Goal: Information Seeking & Learning: Learn about a topic

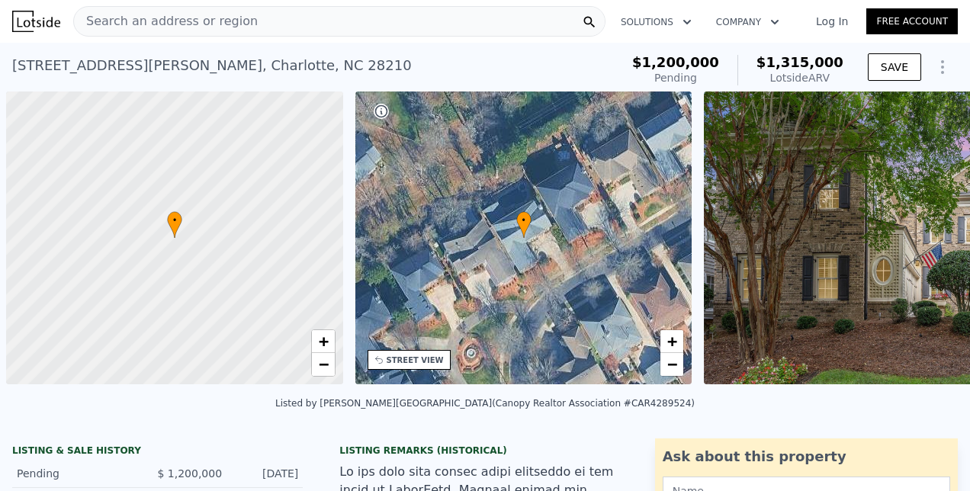
scroll to position [0, 6]
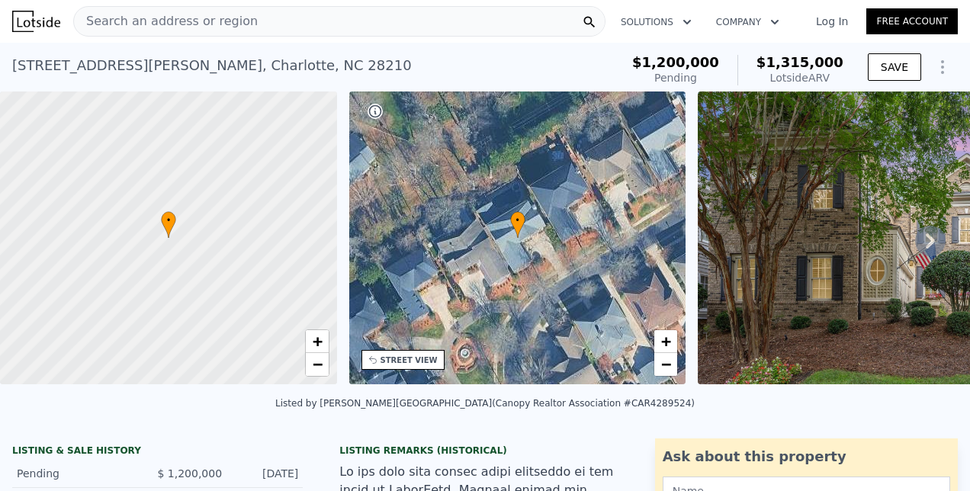
click at [160, 11] on div "Search an address or region" at bounding box center [166, 21] width 184 height 29
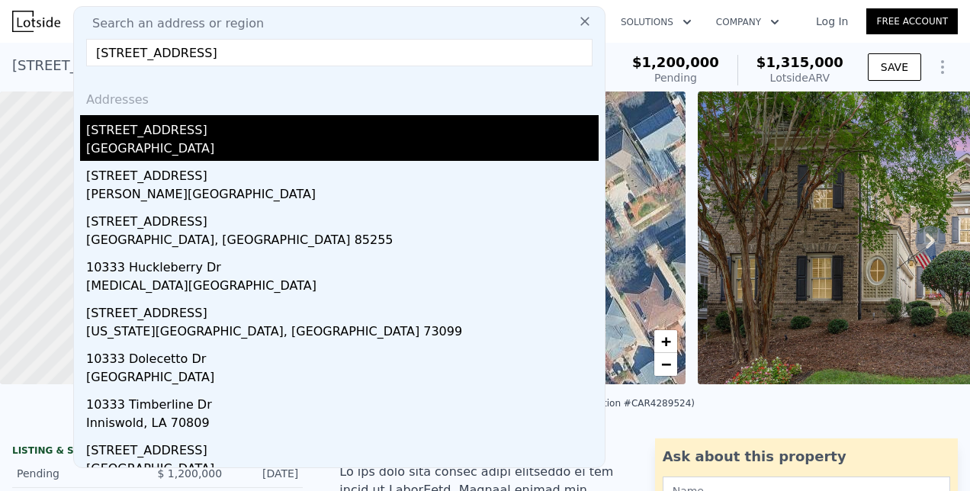
type input "[STREET_ADDRESS]"
click at [160, 133] on div "[STREET_ADDRESS]" at bounding box center [342, 127] width 513 height 24
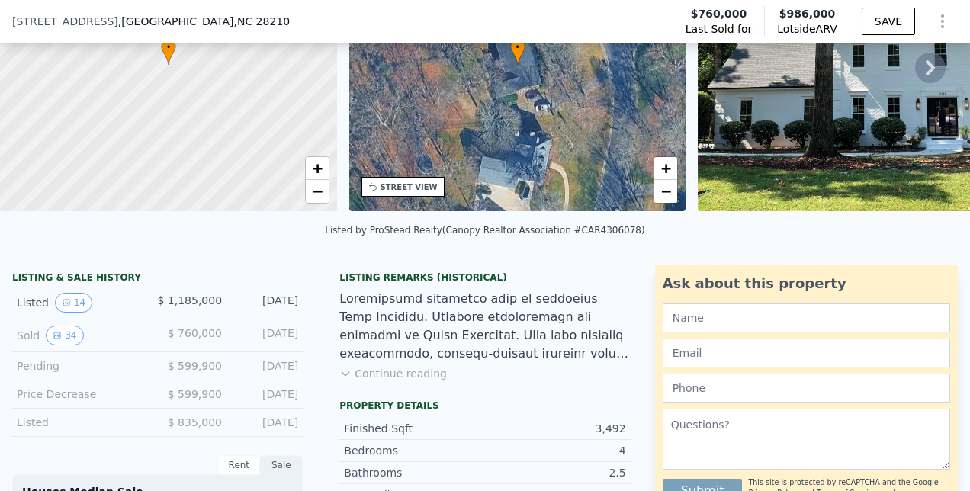
scroll to position [169, 0]
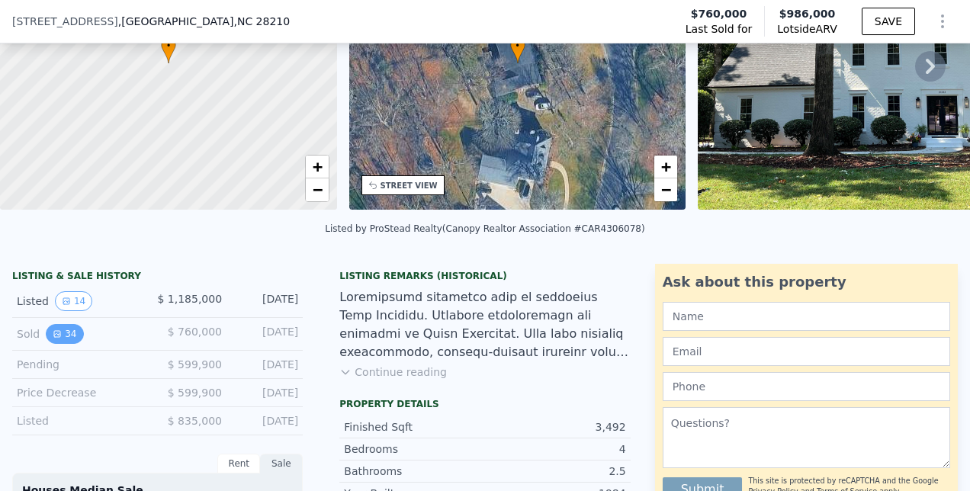
click at [68, 342] on button "34" at bounding box center [64, 334] width 37 height 20
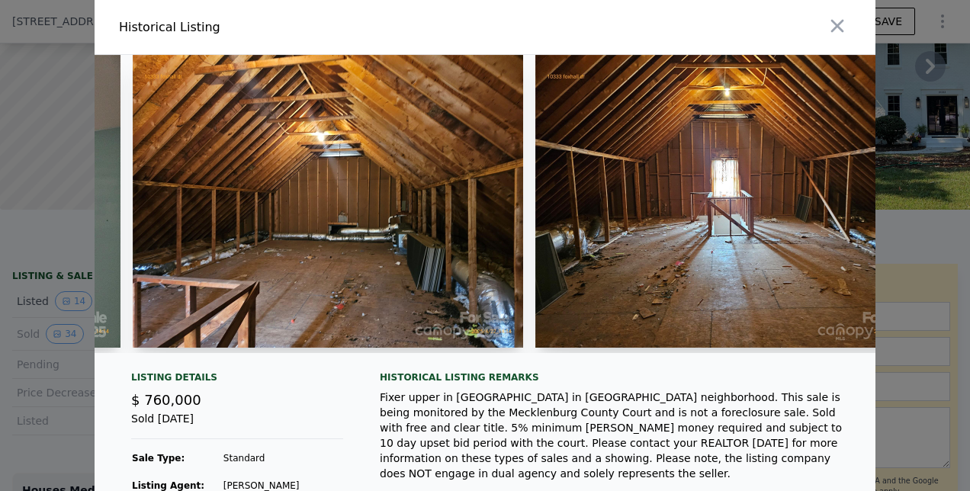
scroll to position [150, 0]
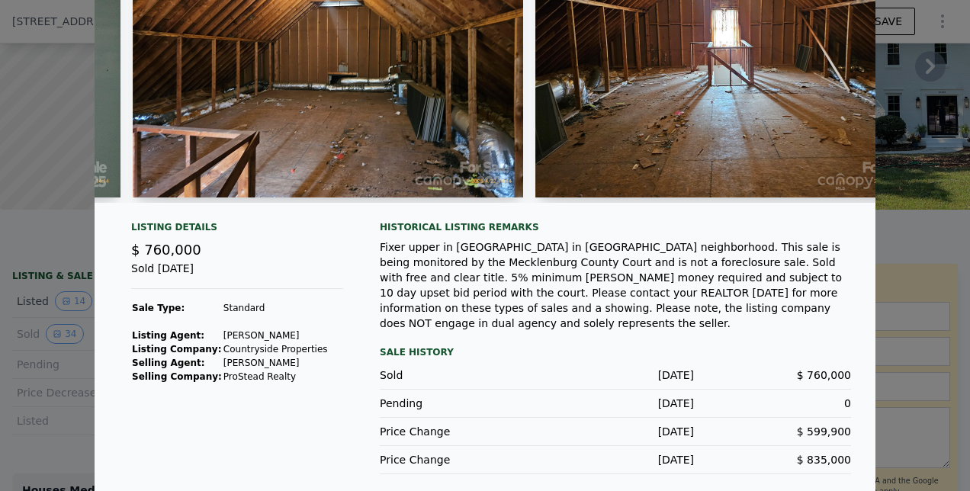
click at [923, 264] on div at bounding box center [485, 245] width 970 height 491
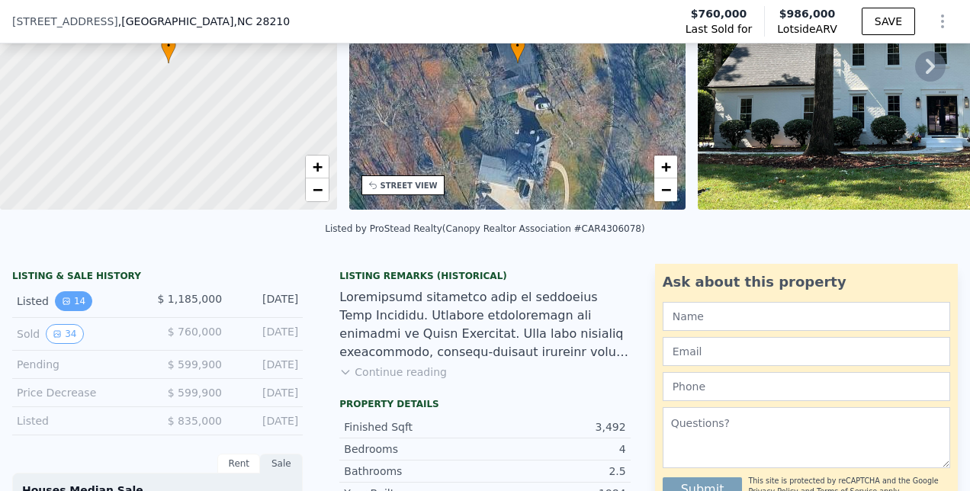
click at [75, 311] on button "14" at bounding box center [73, 301] width 37 height 20
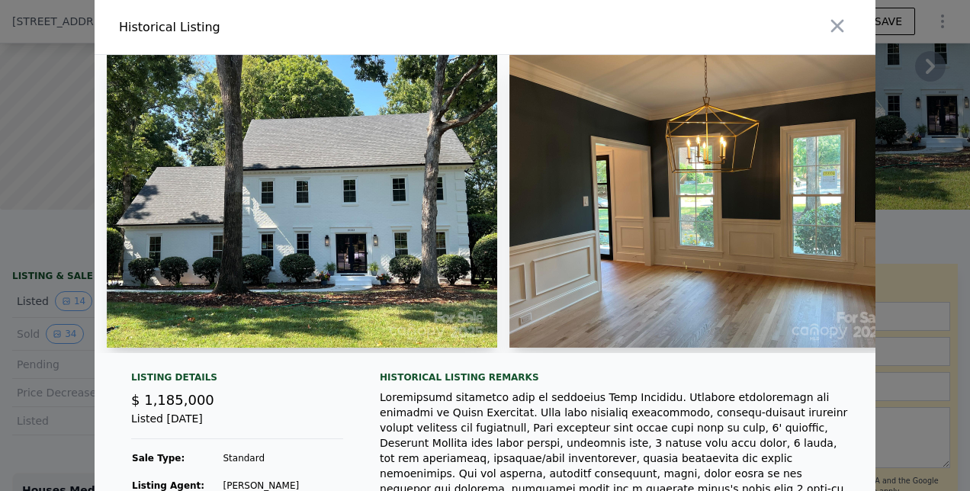
scroll to position [186, 0]
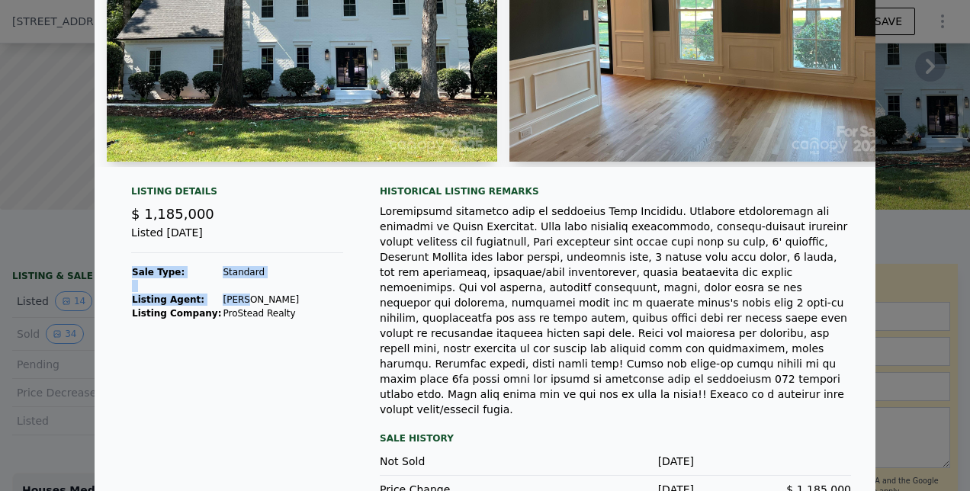
drag, startPoint x: 273, startPoint y: 311, endPoint x: 227, endPoint y: 311, distance: 45.8
click at [227, 311] on div "Listing Details $ 1,185,000 Listed [DATE] Sale Type: Standard Listing Agent: [P…" at bounding box center [237, 344] width 236 height 319
drag, startPoint x: 227, startPoint y: 311, endPoint x: 233, endPoint y: 322, distance: 12.3
click at [233, 320] on td "ProStead Realty" at bounding box center [261, 314] width 78 height 14
click at [275, 307] on div "Listing Details $ 1,185,000 Listed [DATE] Sale Type: Standard Listing Agent: [P…" at bounding box center [237, 344] width 236 height 319
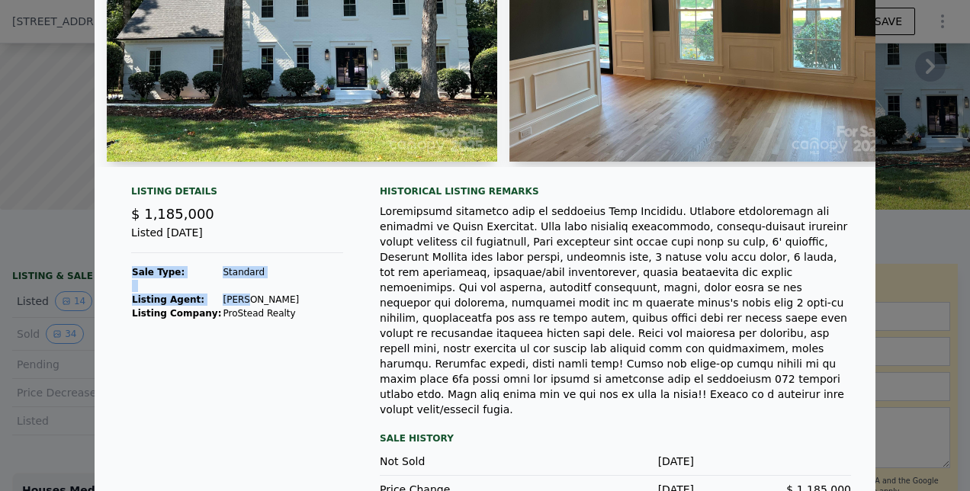
drag, startPoint x: 291, startPoint y: 307, endPoint x: 229, endPoint y: 303, distance: 62.7
click at [229, 303] on div "Listing Details $ 1,185,000 Listed [DATE] Sale Type: Standard Listing Agent: [P…" at bounding box center [237, 344] width 236 height 319
click at [226, 307] on td "[PERSON_NAME]" at bounding box center [261, 300] width 78 height 14
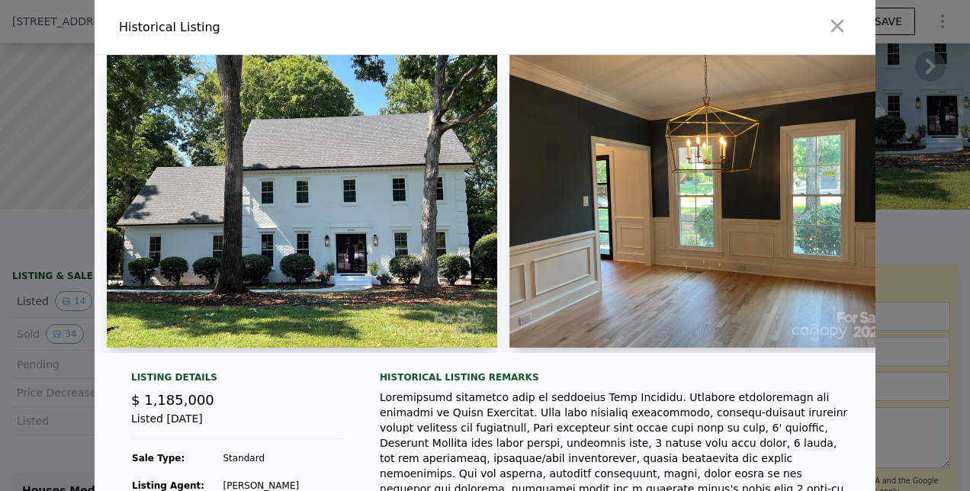
click at [209, 365] on div at bounding box center [485, 210] width 781 height 310
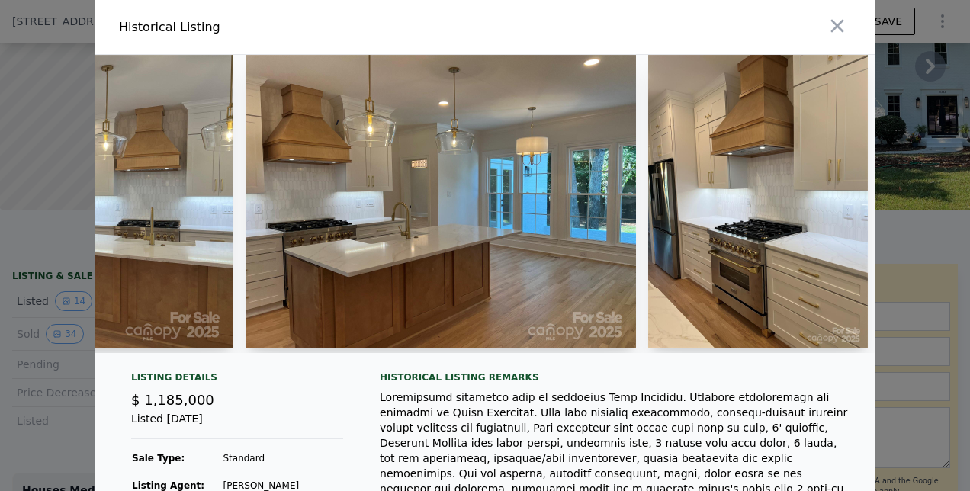
scroll to position [0, 2684]
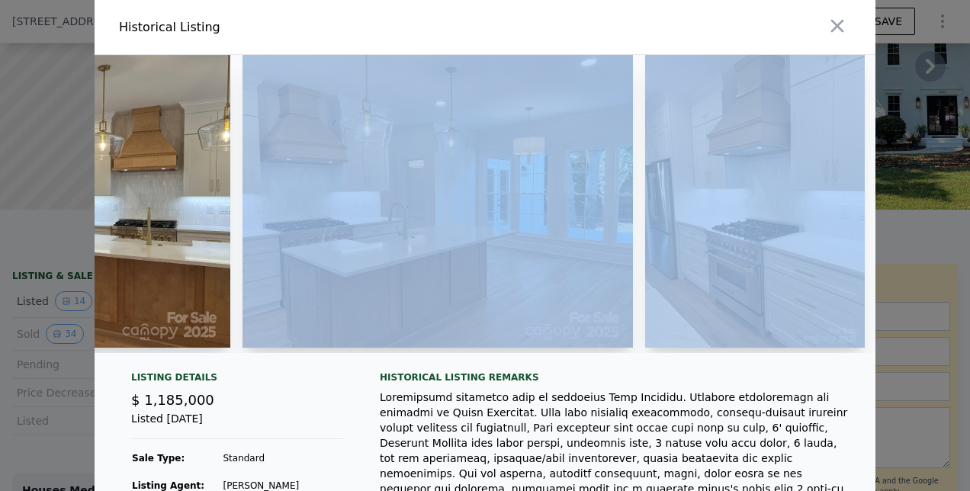
drag, startPoint x: 564, startPoint y: 349, endPoint x: 749, endPoint y: 344, distance: 184.7
click at [749, 344] on div at bounding box center [485, 204] width 781 height 298
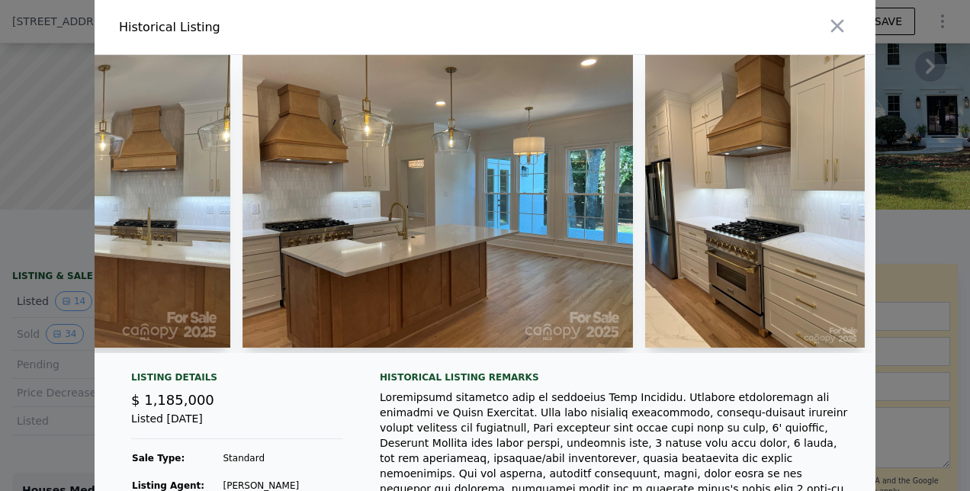
click at [66, 255] on div at bounding box center [485, 245] width 970 height 491
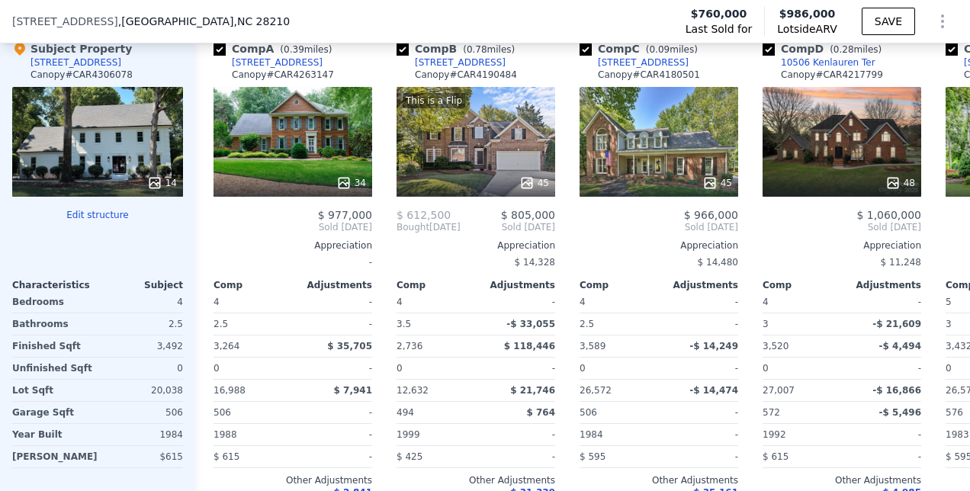
scroll to position [1745, 0]
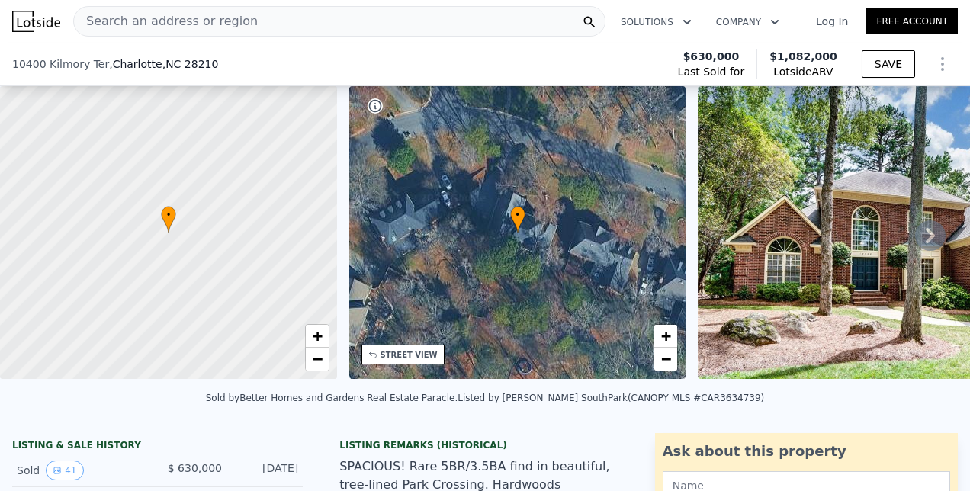
scroll to position [233, 0]
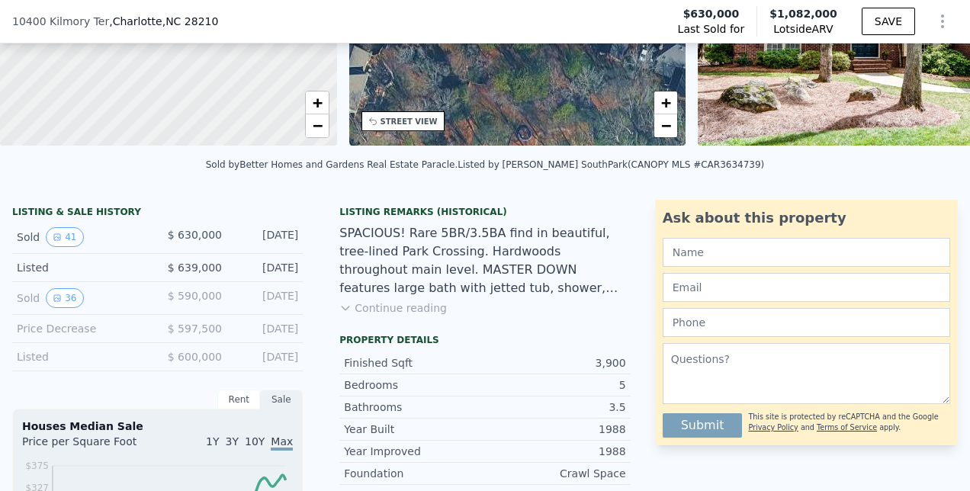
click at [400, 328] on div "Listing Remarks (Historical) SPACIOUS! Rare 5BR/3.5BA find in beautiful, tree-l…" at bounding box center [484, 267] width 315 height 122
click at [410, 316] on button "Continue reading" at bounding box center [393, 308] width 108 height 15
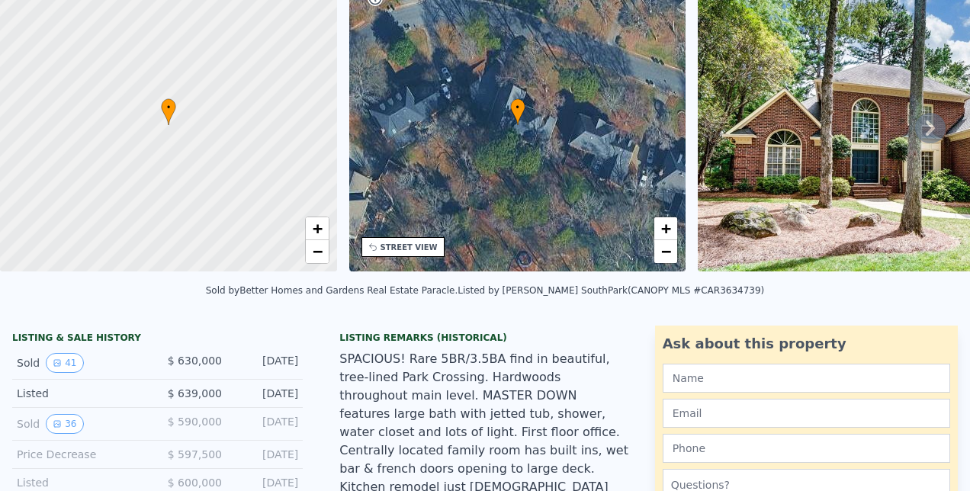
scroll to position [0, 0]
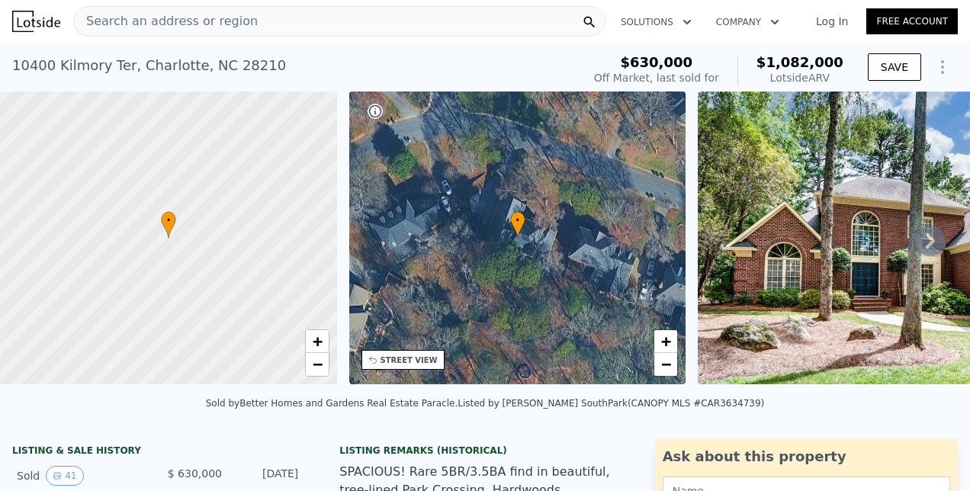
click at [740, 194] on img at bounding box center [918, 238] width 440 height 293
